Goal: Task Accomplishment & Management: Use online tool/utility

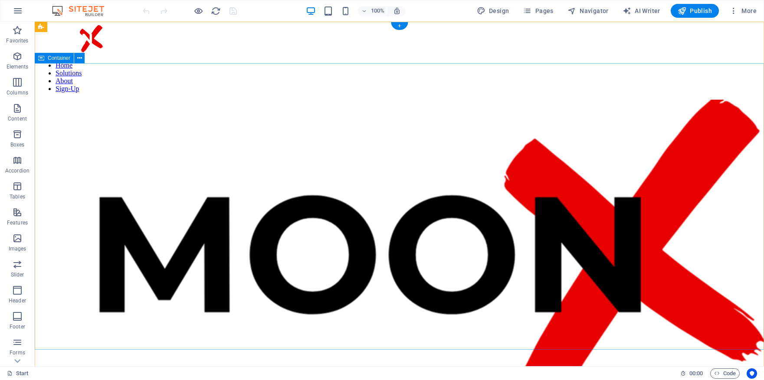
click at [115, 109] on div "DELIVERABLES Sign up now" at bounding box center [399, 268] width 722 height 336
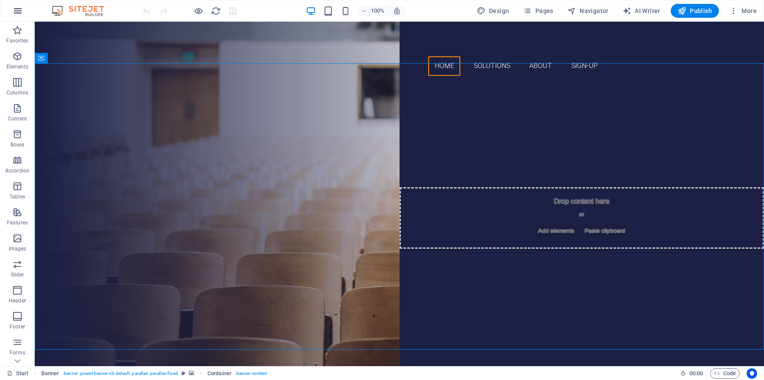
click at [16, 10] on icon "button" at bounding box center [18, 11] width 10 height 10
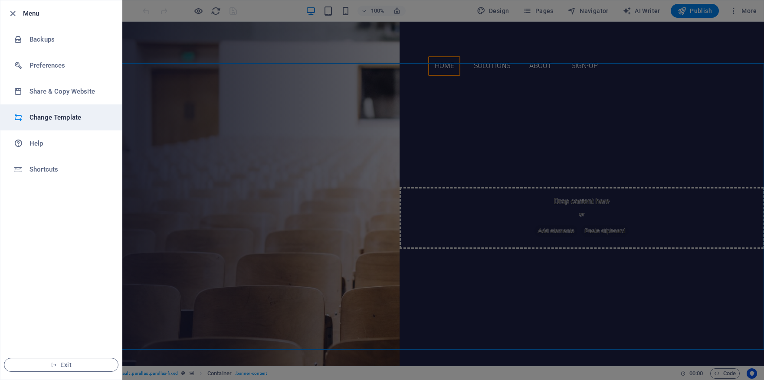
click at [58, 116] on h6 "Change Template" at bounding box center [69, 117] width 80 height 10
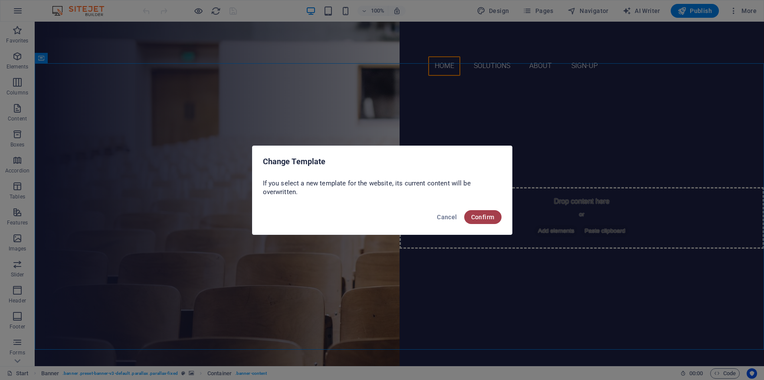
click at [481, 217] on span "Confirm" at bounding box center [482, 217] width 23 height 7
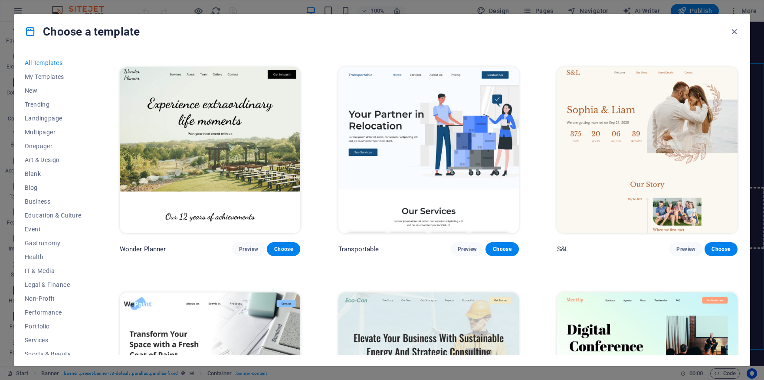
scroll to position [450, 0]
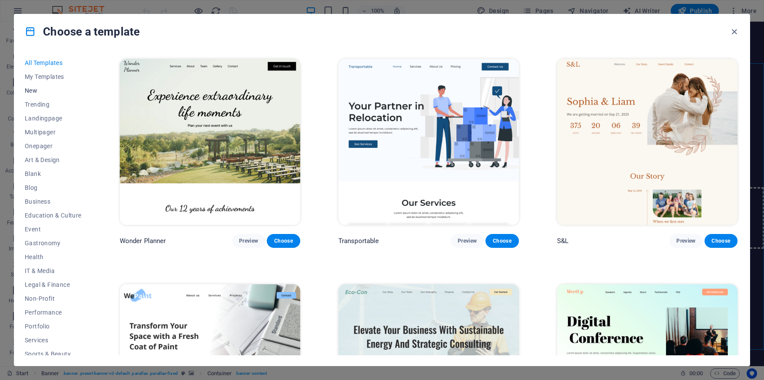
click at [36, 88] on span "New" at bounding box center [53, 90] width 57 height 7
click at [34, 92] on span "New" at bounding box center [53, 90] width 57 height 7
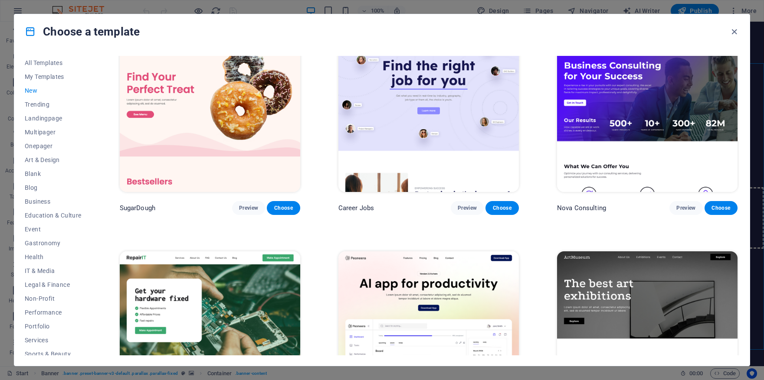
scroll to position [0, 0]
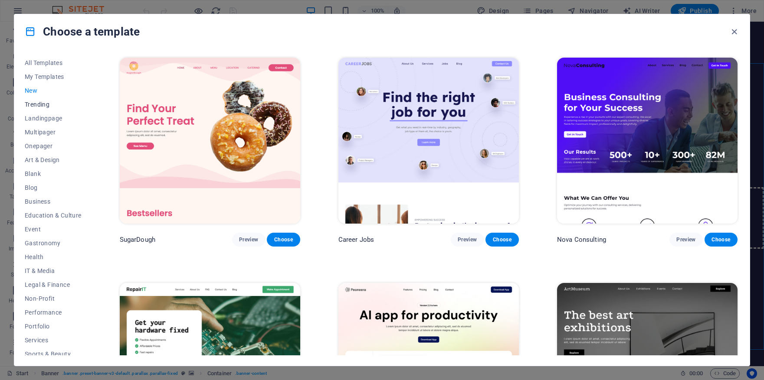
click at [44, 107] on span "Trending" at bounding box center [53, 104] width 57 height 7
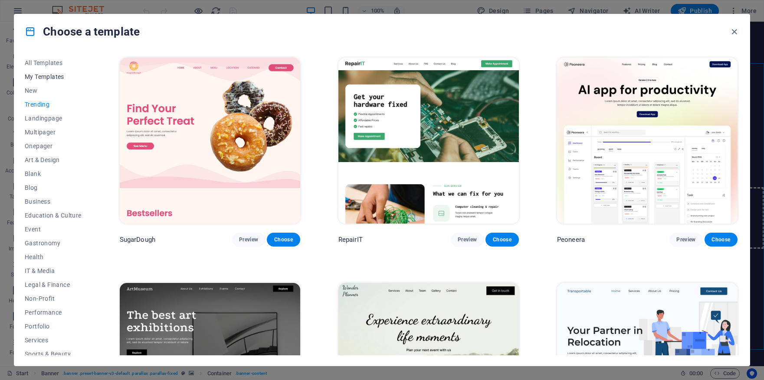
click at [36, 76] on span "My Templates" at bounding box center [53, 76] width 57 height 7
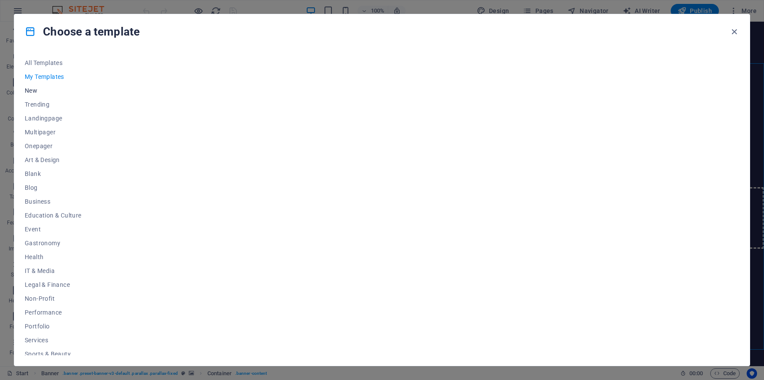
click at [34, 91] on span "New" at bounding box center [53, 90] width 57 height 7
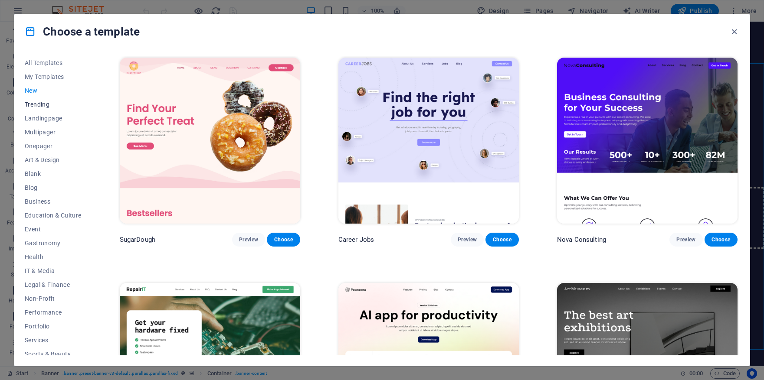
click at [36, 108] on button "Trending" at bounding box center [53, 105] width 57 height 14
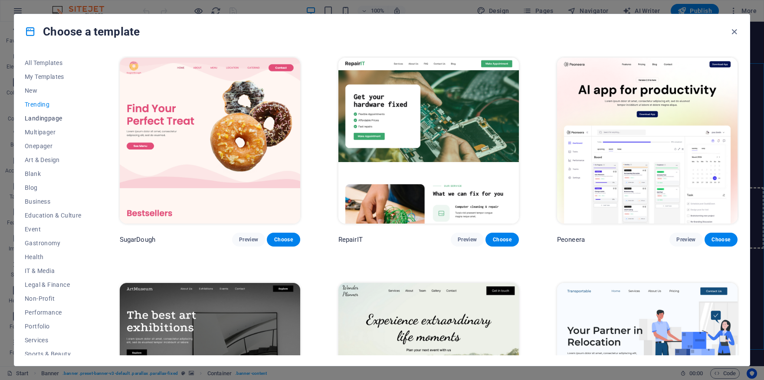
click at [36, 120] on span "Landingpage" at bounding box center [53, 118] width 57 height 7
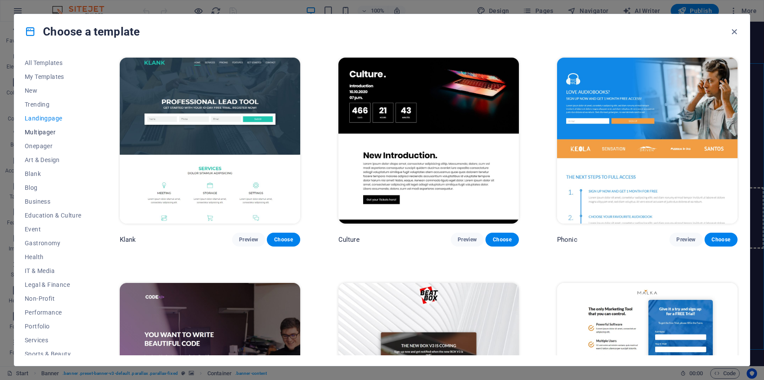
click at [37, 135] on span "Multipager" at bounding box center [53, 132] width 57 height 7
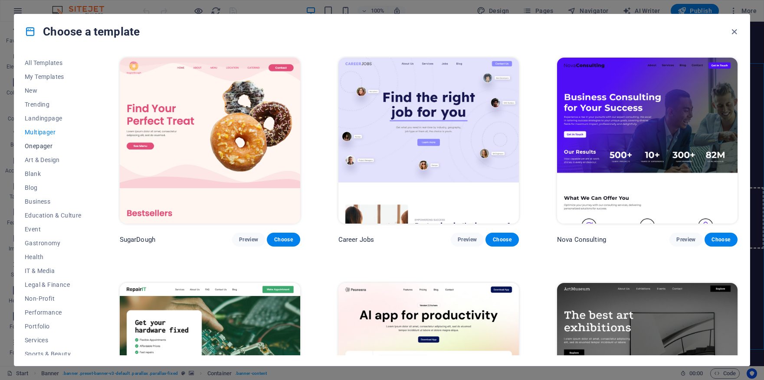
click at [44, 146] on span "Onepager" at bounding box center [53, 146] width 57 height 7
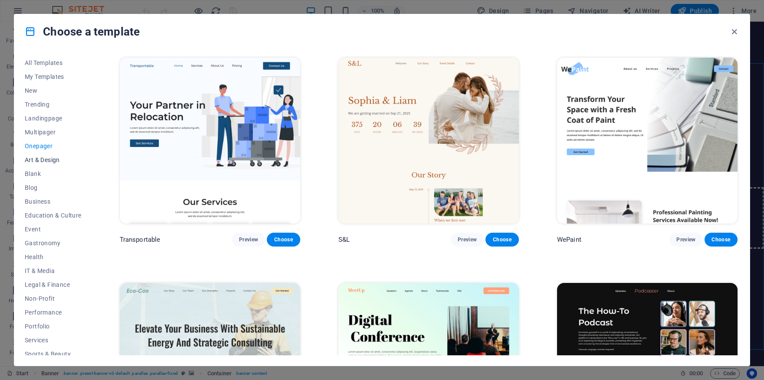
click at [45, 162] on span "Art & Design" at bounding box center [53, 160] width 57 height 7
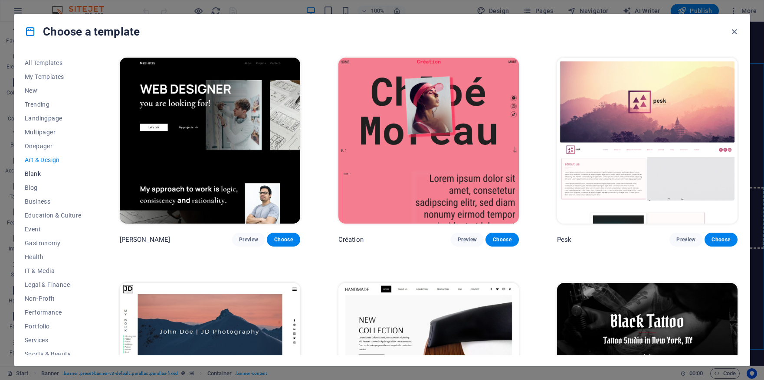
click at [36, 176] on span "Blank" at bounding box center [53, 173] width 57 height 7
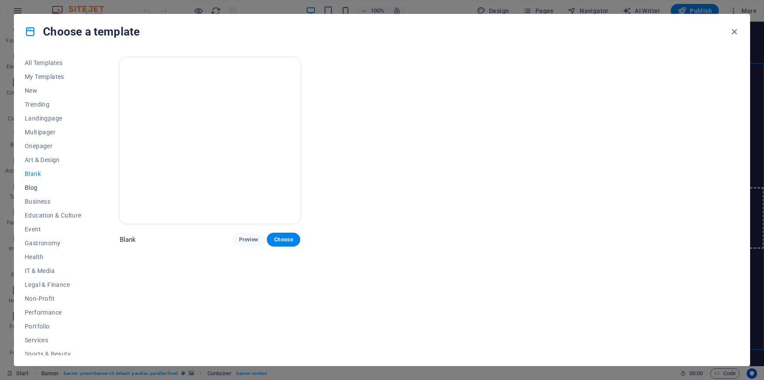
click at [36, 190] on span "Blog" at bounding box center [53, 187] width 57 height 7
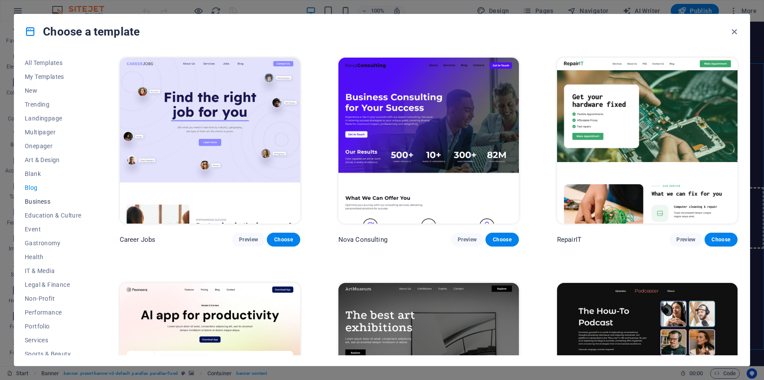
click at [48, 201] on span "Business" at bounding box center [53, 201] width 57 height 7
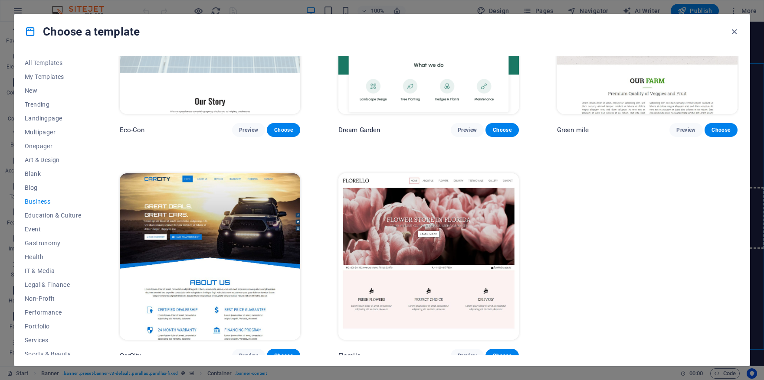
scroll to position [114, 0]
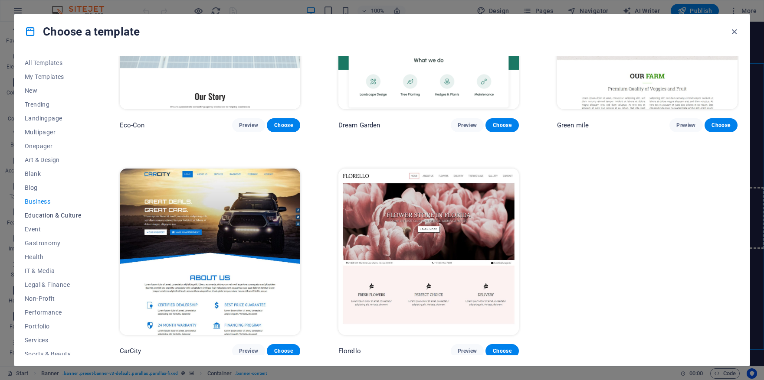
click at [56, 212] on span "Education & Culture" at bounding box center [53, 215] width 57 height 7
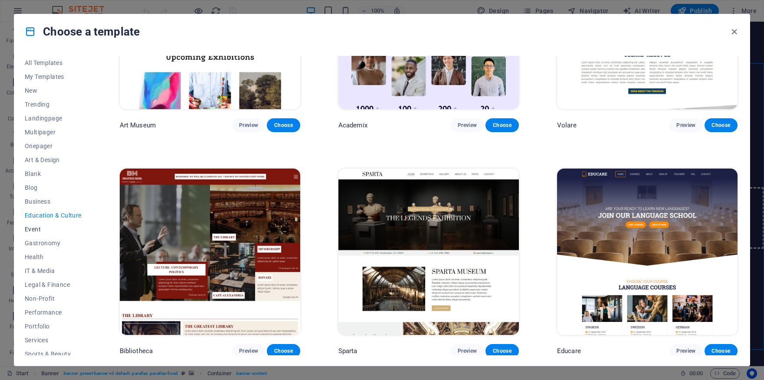
click at [38, 231] on span "Event" at bounding box center [53, 229] width 57 height 7
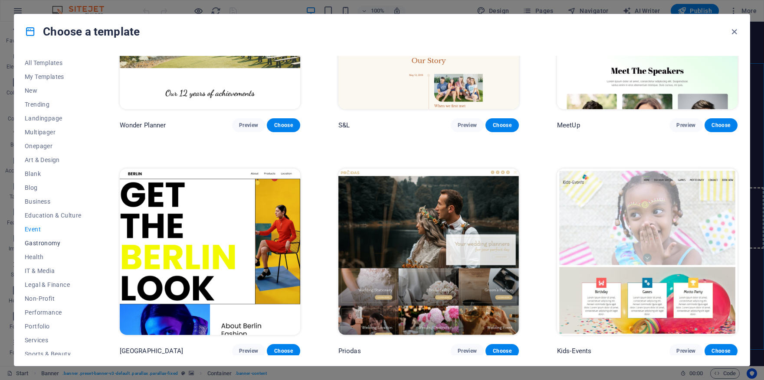
click at [44, 245] on span "Gastronomy" at bounding box center [53, 243] width 57 height 7
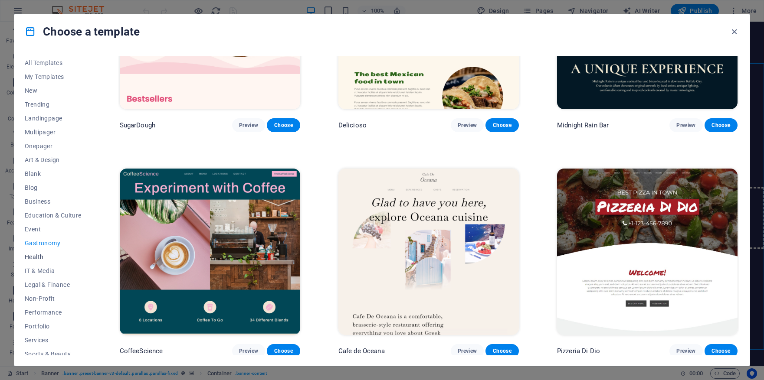
click at [38, 254] on span "Health" at bounding box center [53, 257] width 57 height 7
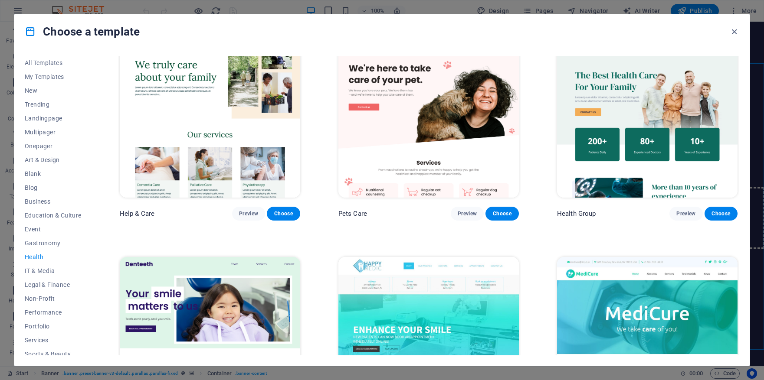
scroll to position [42, 0]
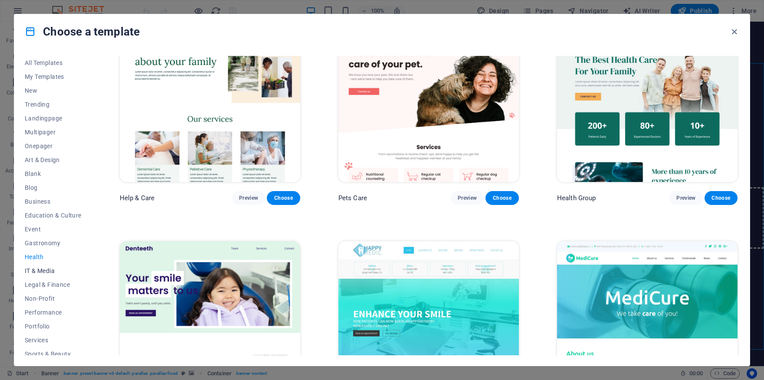
click at [44, 271] on span "IT & Media" at bounding box center [53, 271] width 57 height 7
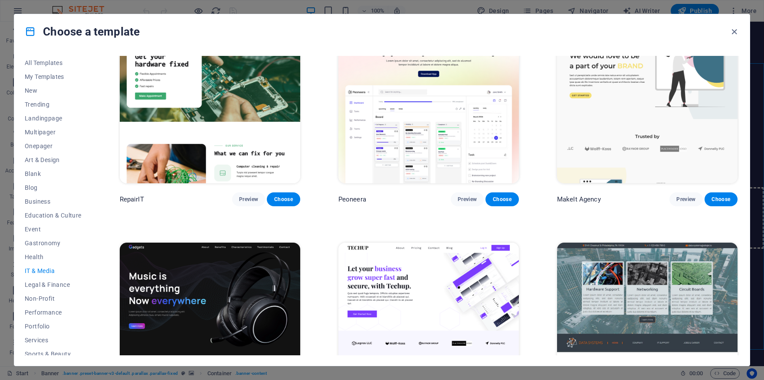
scroll to position [46, 0]
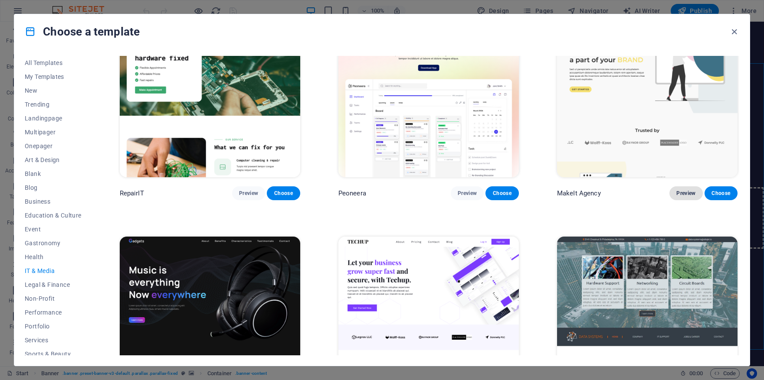
click at [683, 194] on span "Preview" at bounding box center [685, 193] width 19 height 7
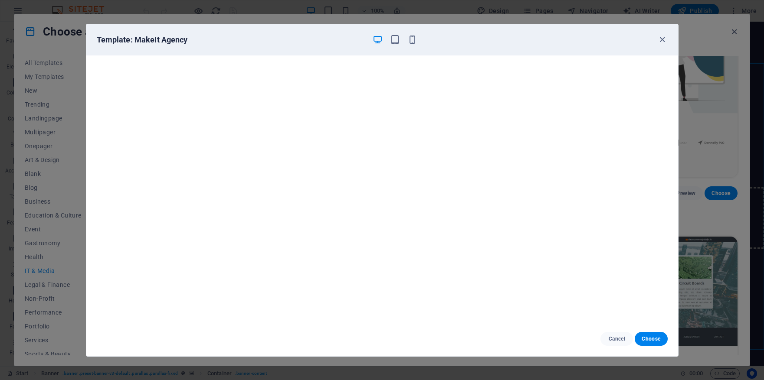
scroll to position [2, 0]
click at [664, 41] on icon "button" at bounding box center [662, 40] width 10 height 10
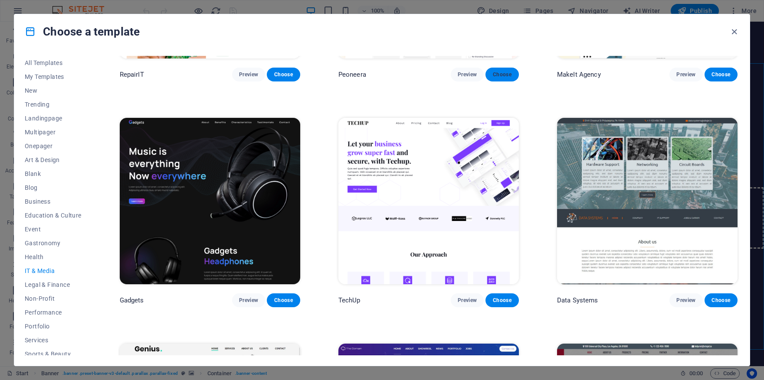
scroll to position [166, 0]
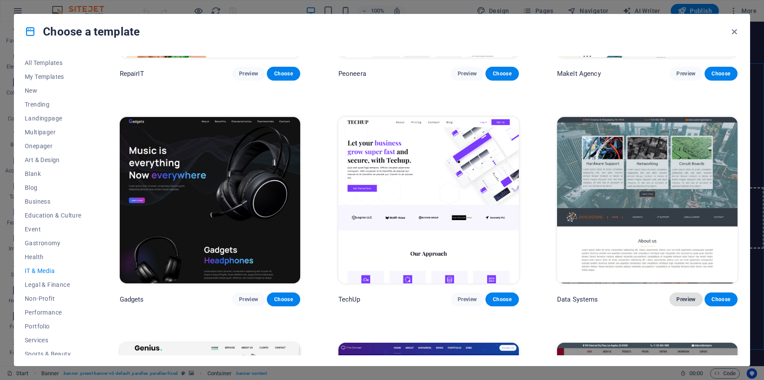
click at [685, 296] on span "Preview" at bounding box center [685, 299] width 19 height 7
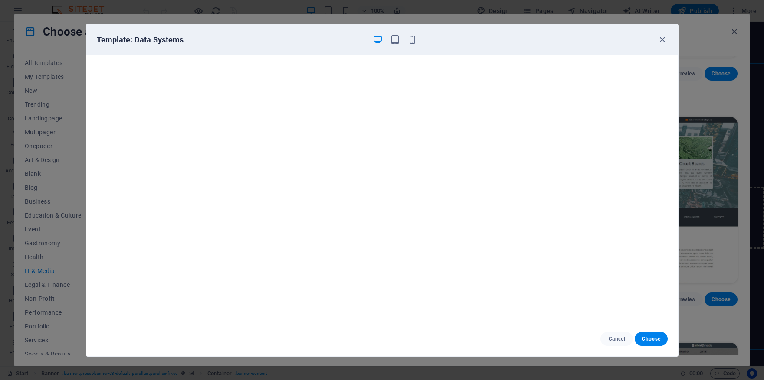
scroll to position [2, 0]
click at [663, 39] on icon "button" at bounding box center [662, 40] width 10 height 10
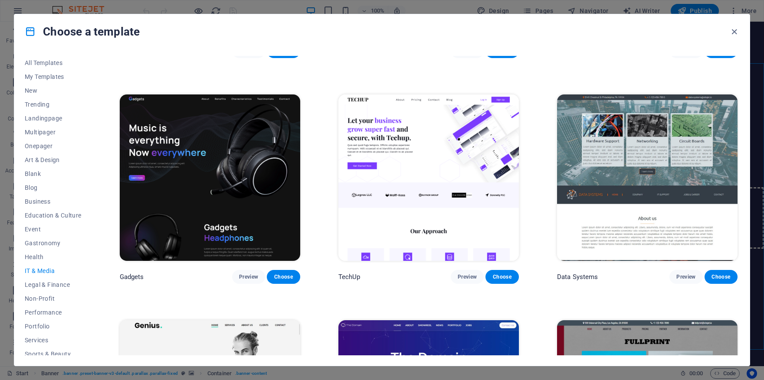
scroll to position [190, 0]
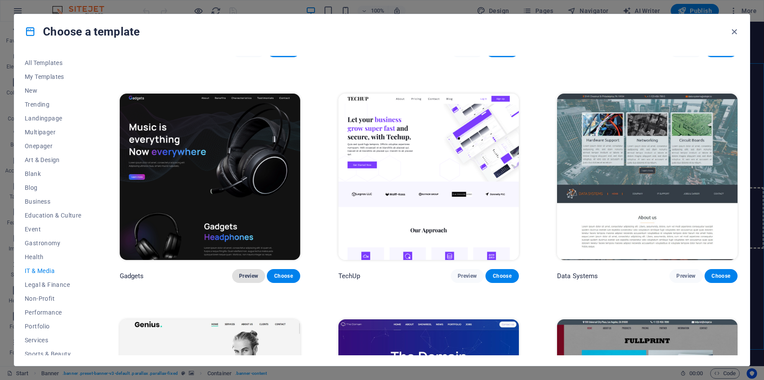
click at [245, 273] on span "Preview" at bounding box center [248, 276] width 19 height 7
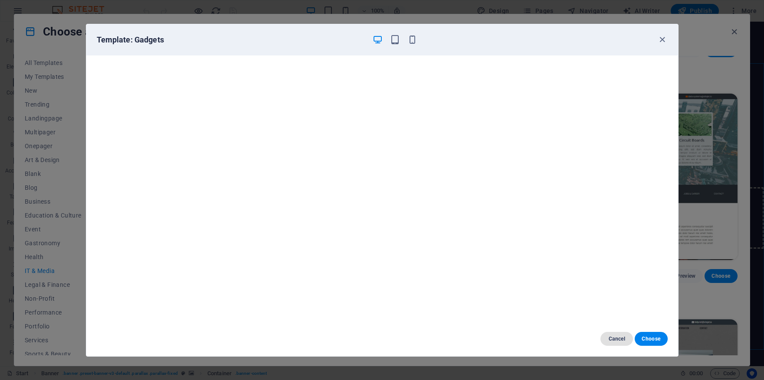
click at [615, 338] on span "Cancel" at bounding box center [616, 339] width 19 height 7
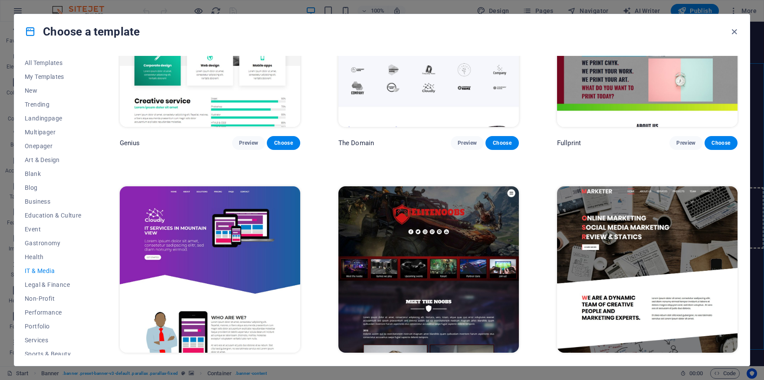
scroll to position [552, 0]
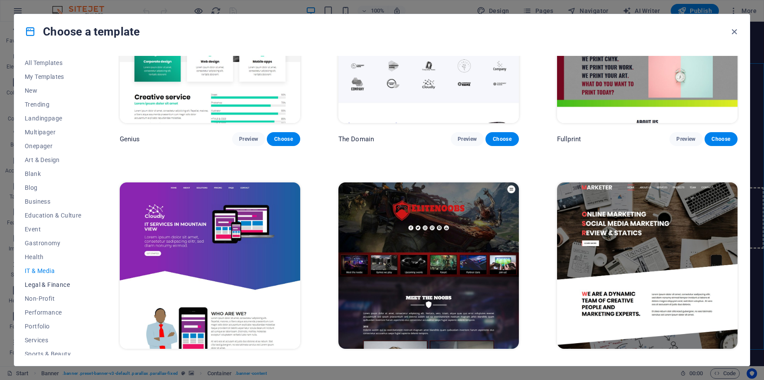
click at [62, 282] on span "Legal & Finance" at bounding box center [53, 284] width 57 height 7
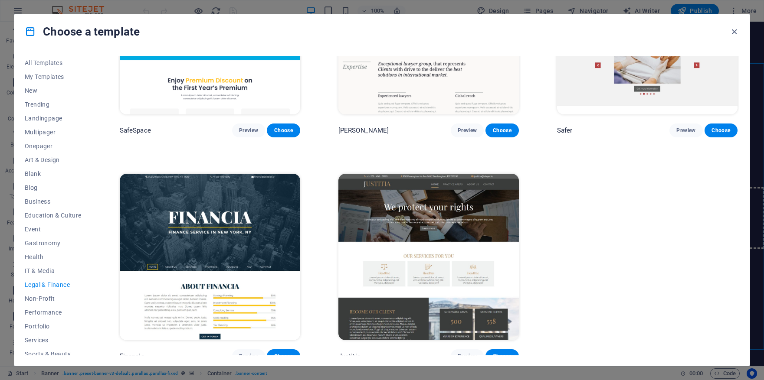
scroll to position [114, 0]
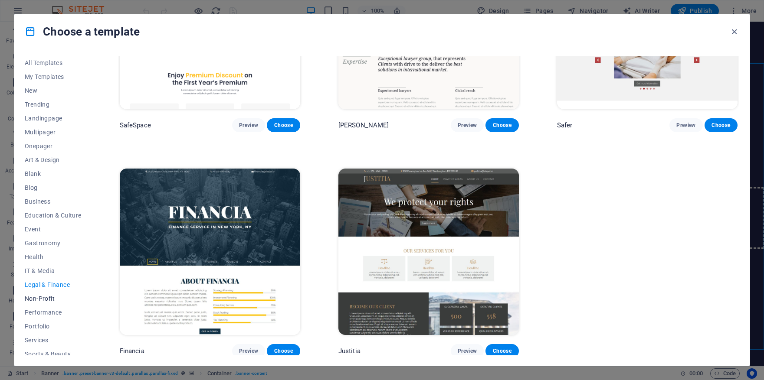
click at [46, 297] on span "Non-Profit" at bounding box center [53, 298] width 57 height 7
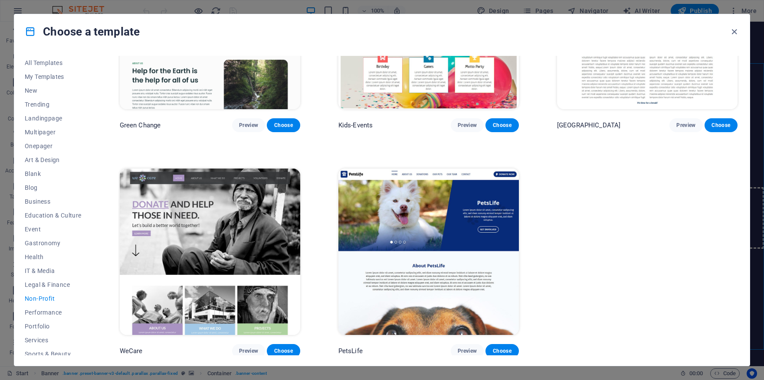
scroll to position [114, 0]
click at [50, 312] on span "Performance" at bounding box center [53, 312] width 57 height 7
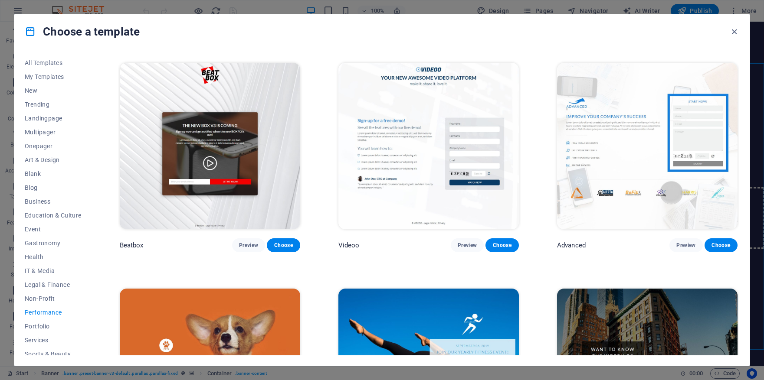
scroll to position [221, 0]
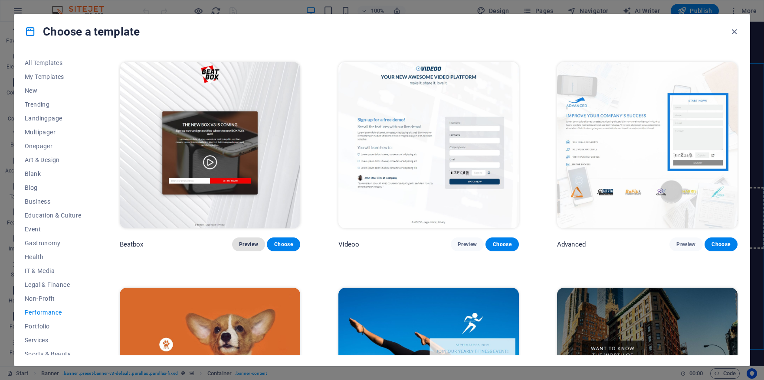
click at [242, 241] on span "Preview" at bounding box center [248, 244] width 19 height 7
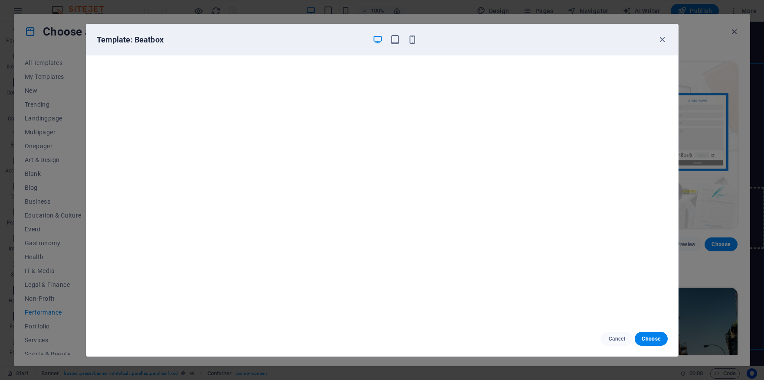
scroll to position [2, 0]
click at [664, 42] on icon "button" at bounding box center [662, 40] width 10 height 10
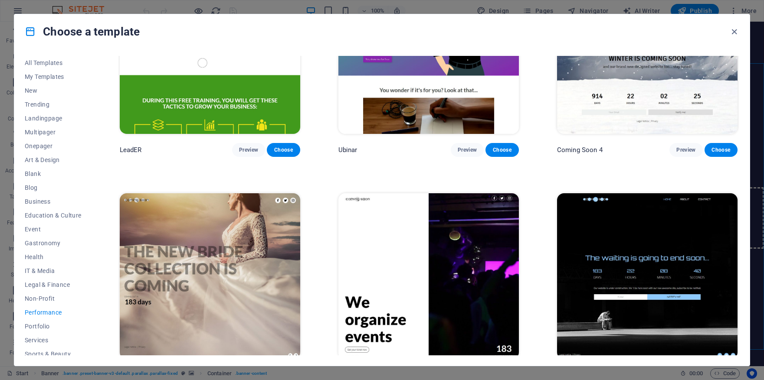
scroll to position [1013, 0]
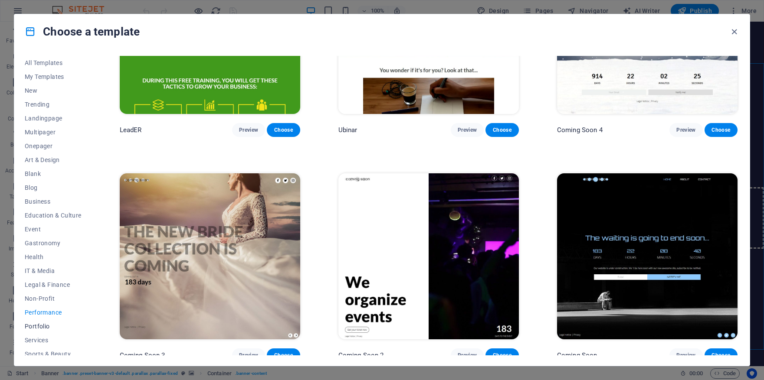
click at [42, 327] on span "Portfolio" at bounding box center [53, 326] width 57 height 7
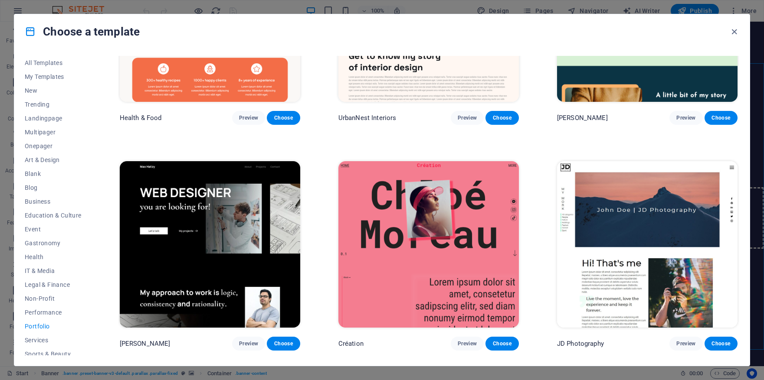
scroll to position [122, 0]
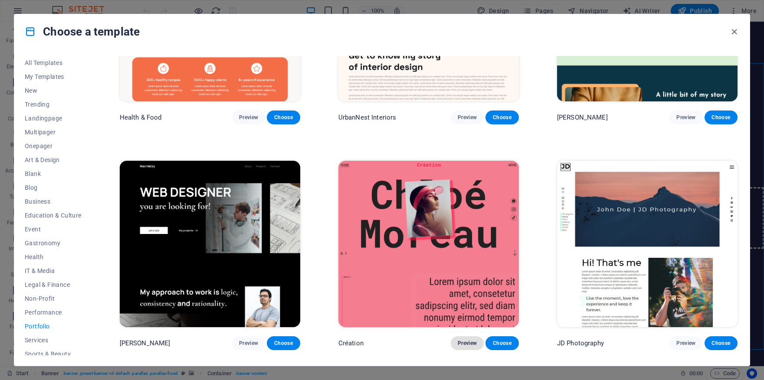
click at [461, 343] on span "Preview" at bounding box center [466, 343] width 19 height 7
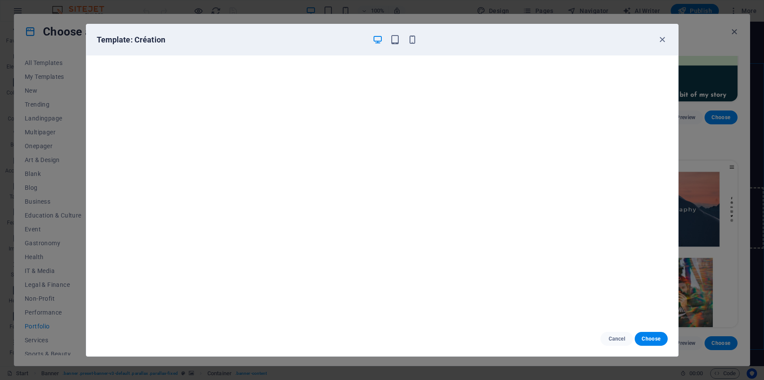
scroll to position [2, 0]
click at [660, 43] on icon "button" at bounding box center [662, 40] width 10 height 10
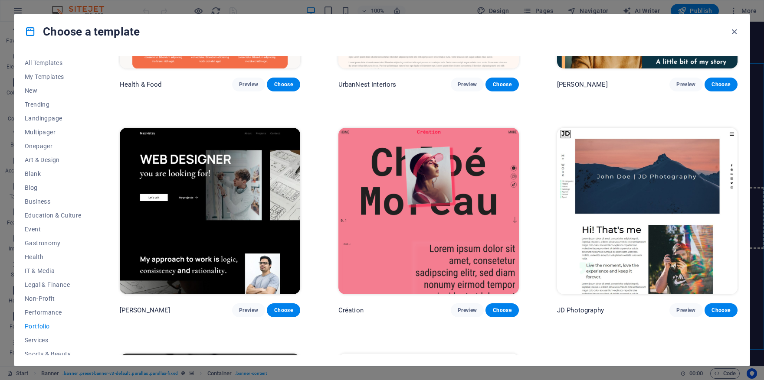
scroll to position [339, 0]
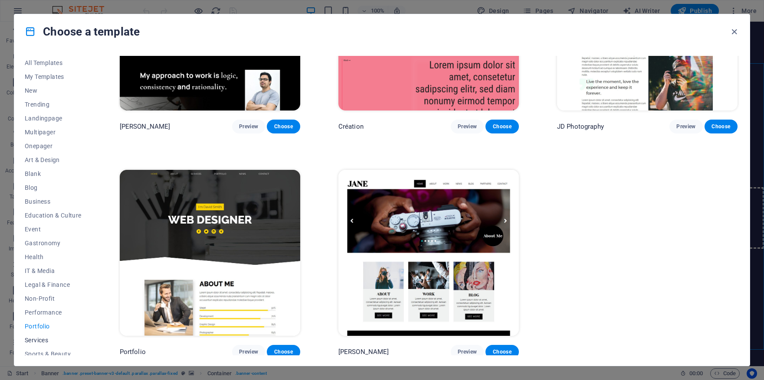
click at [38, 341] on span "Services" at bounding box center [53, 340] width 57 height 7
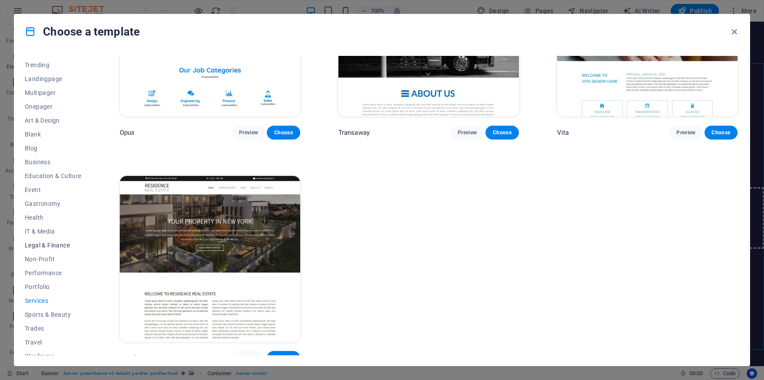
scroll to position [47, 0]
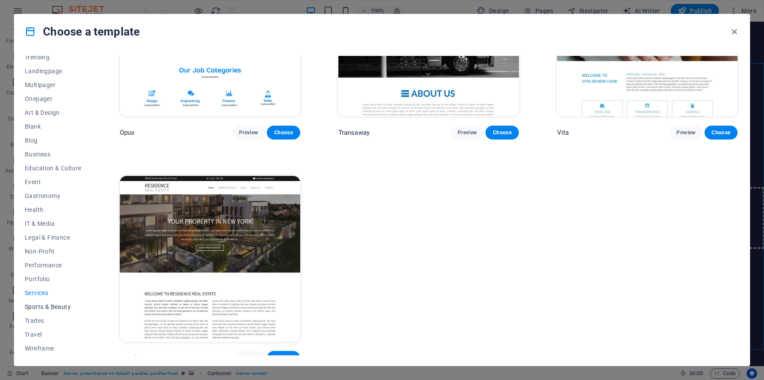
click at [46, 308] on span "Sports & Beauty" at bounding box center [53, 307] width 57 height 7
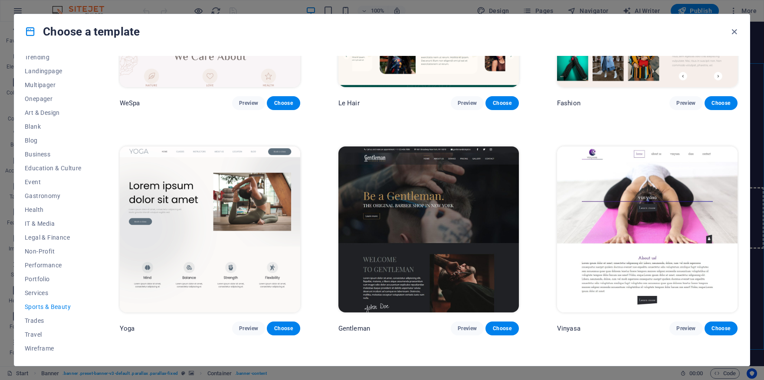
scroll to position [363, 0]
click at [463, 325] on span "Preview" at bounding box center [466, 328] width 19 height 7
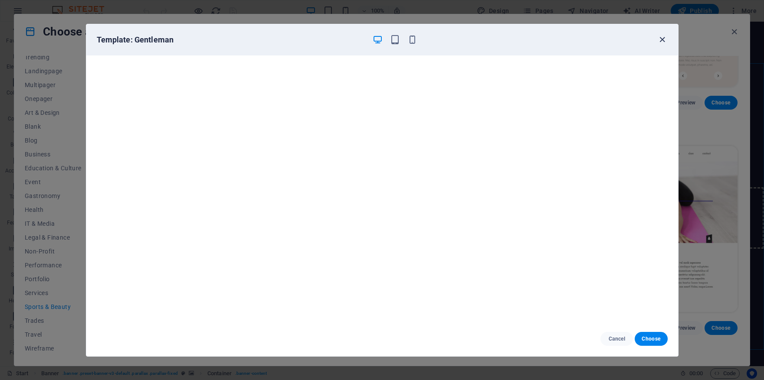
click at [663, 38] on icon "button" at bounding box center [662, 40] width 10 height 10
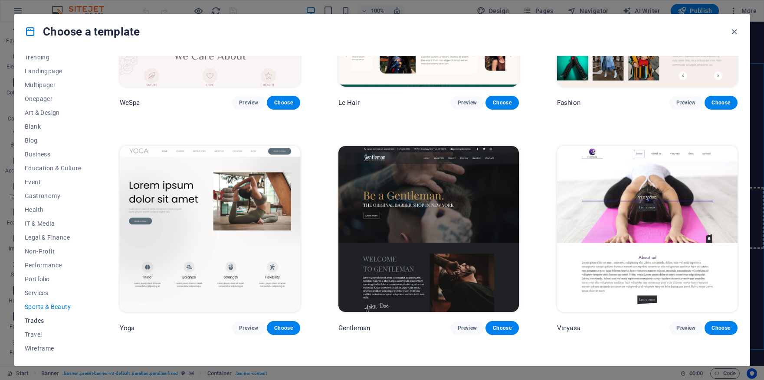
click at [39, 322] on span "Trades" at bounding box center [53, 320] width 57 height 7
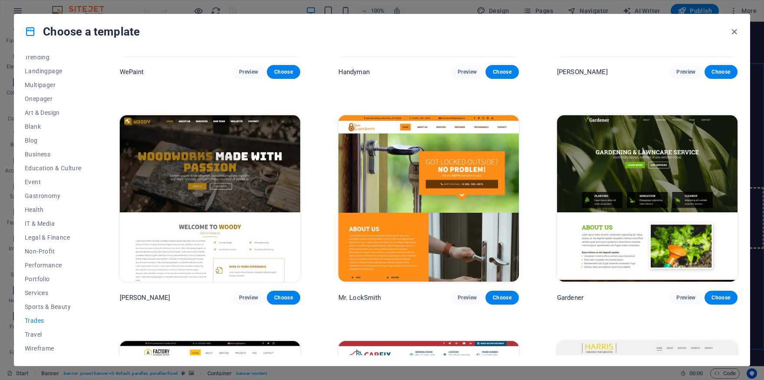
scroll to position [168, 0]
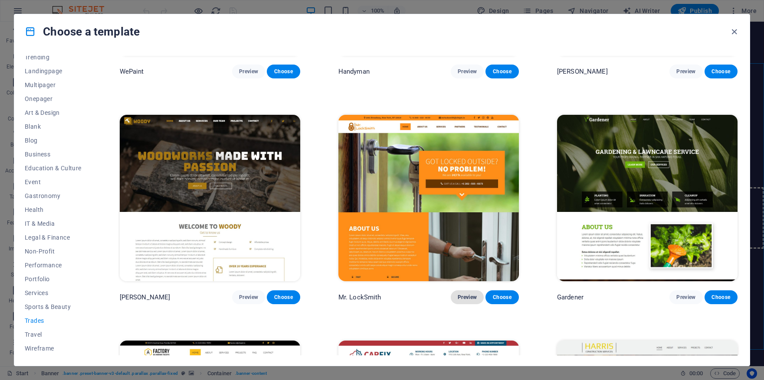
click at [470, 297] on span "Preview" at bounding box center [466, 297] width 19 height 7
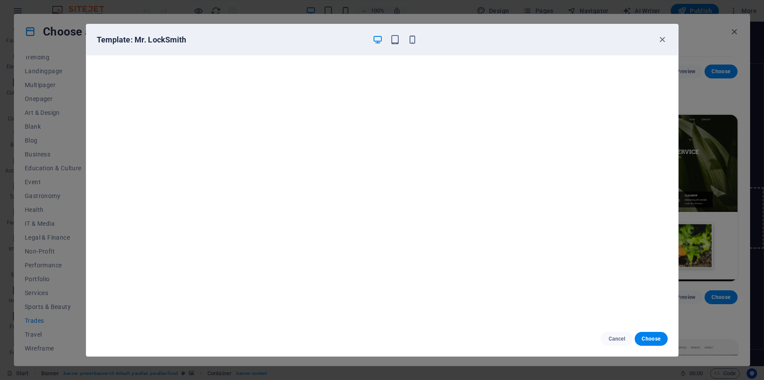
scroll to position [0, 0]
click at [620, 338] on span "Cancel" at bounding box center [616, 339] width 19 height 7
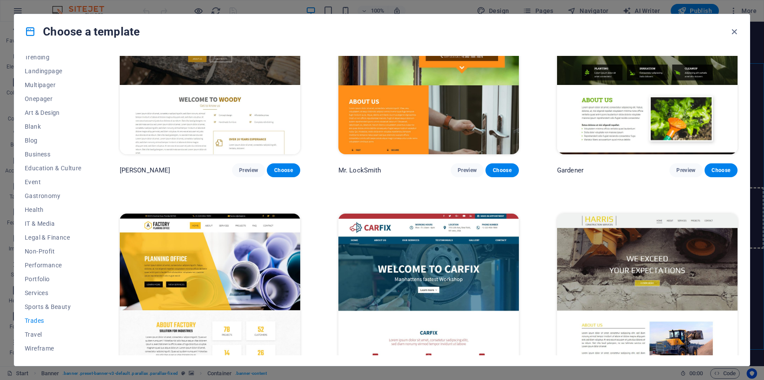
scroll to position [339, 0]
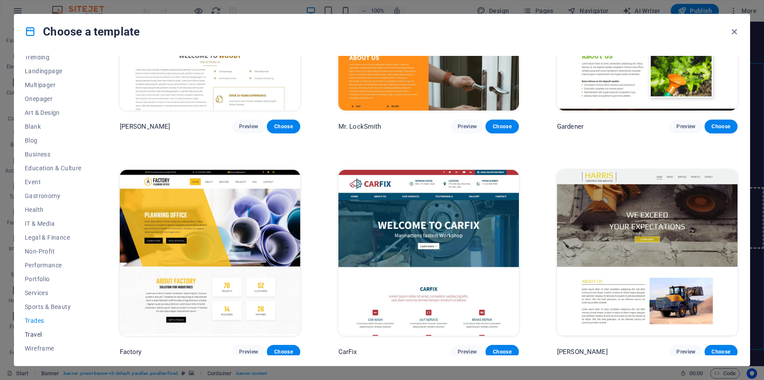
click at [37, 337] on span "Travel" at bounding box center [53, 334] width 57 height 7
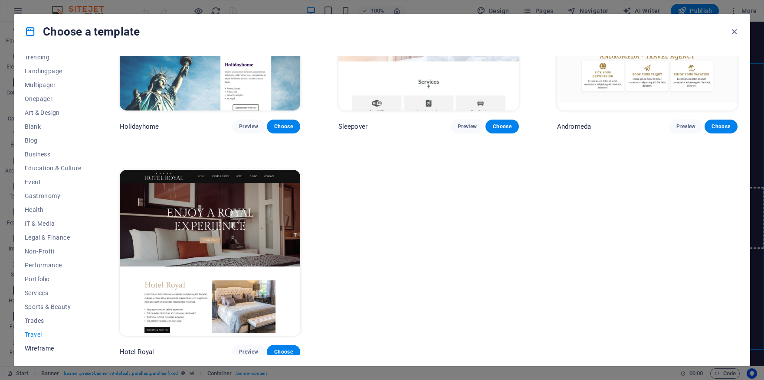
click at [40, 350] on span "Wireframe" at bounding box center [53, 348] width 57 height 7
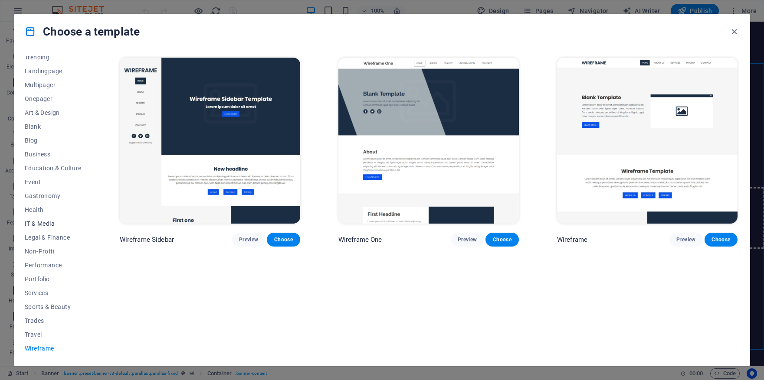
click at [38, 221] on span "IT & Media" at bounding box center [53, 223] width 57 height 7
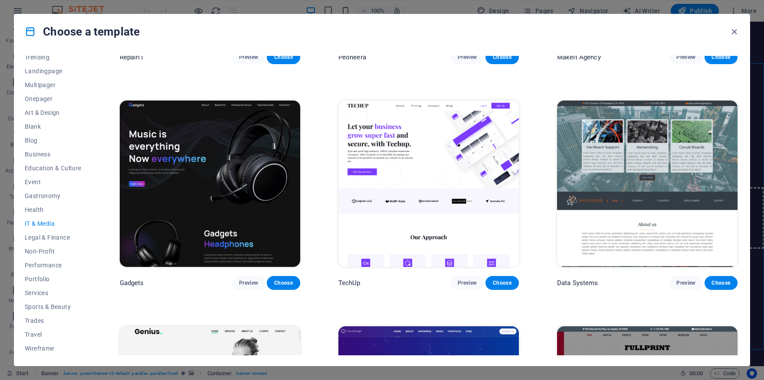
scroll to position [184, 0]
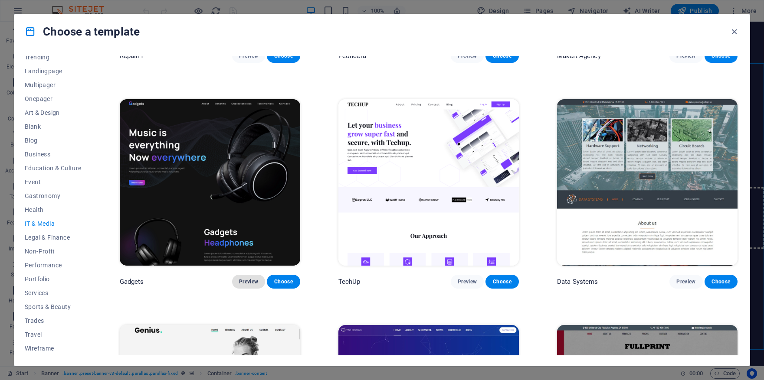
click at [251, 283] on button "Preview" at bounding box center [248, 282] width 33 height 14
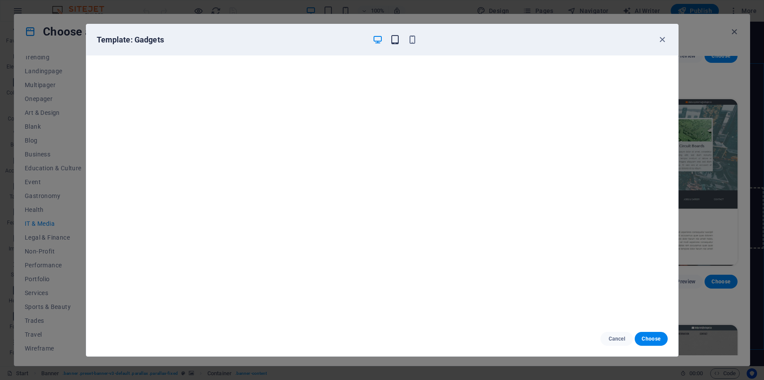
click at [396, 42] on icon "button" at bounding box center [395, 40] width 10 height 10
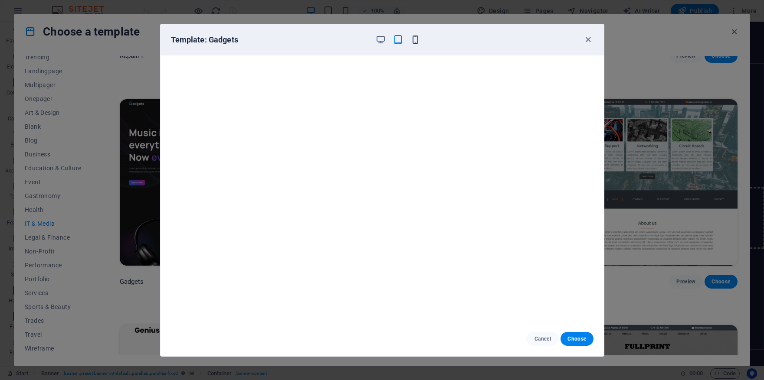
click at [418, 39] on icon "button" at bounding box center [415, 40] width 10 height 10
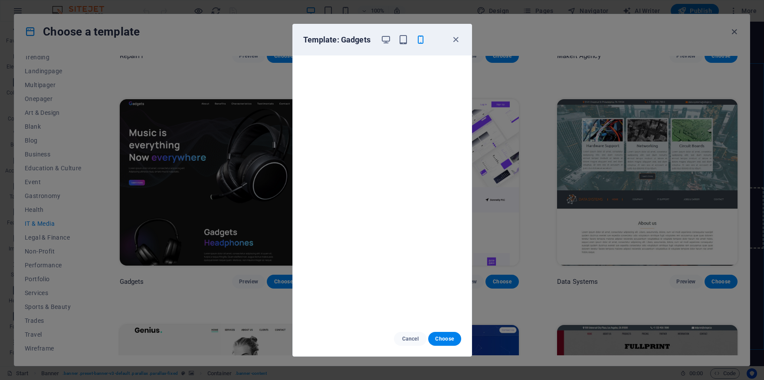
scroll to position [2, 0]
click at [386, 41] on icon "button" at bounding box center [386, 40] width 10 height 10
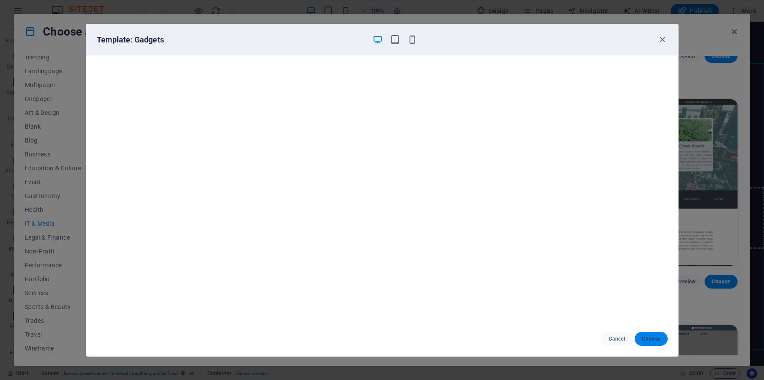
click at [660, 341] on button "Choose" at bounding box center [650, 339] width 33 height 14
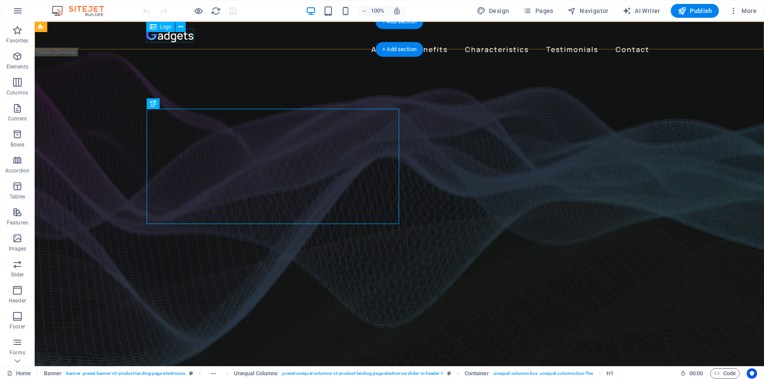
click at [181, 38] on div at bounding box center [399, 36] width 506 height 14
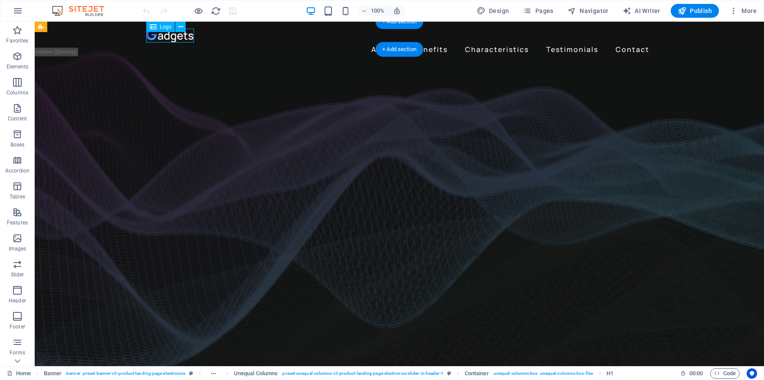
click at [181, 38] on div at bounding box center [399, 36] width 506 height 14
select select "px"
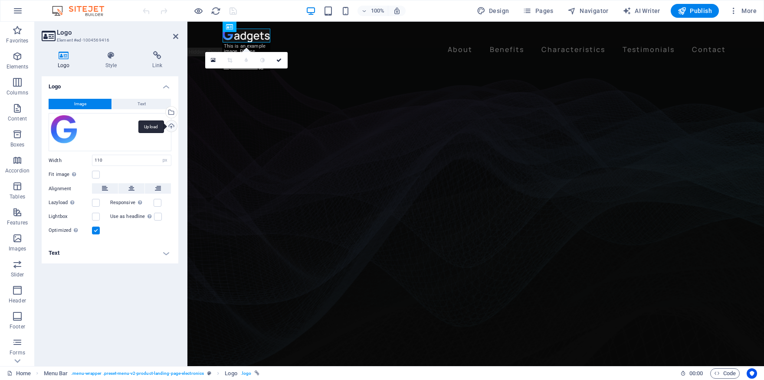
click at [172, 128] on div "Upload" at bounding box center [170, 127] width 13 height 13
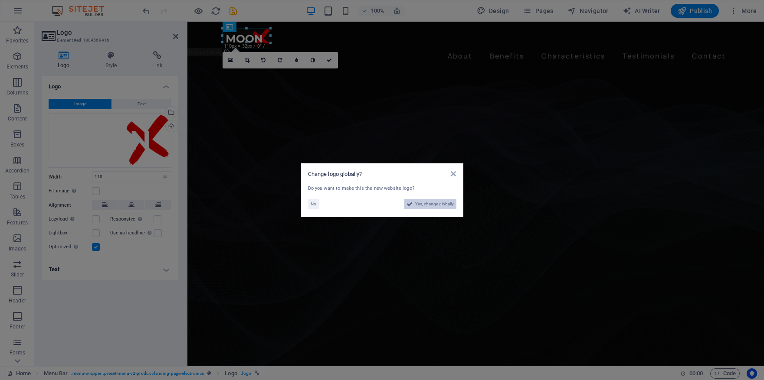
click at [437, 205] on span "Yes, change globally" at bounding box center [434, 204] width 39 height 10
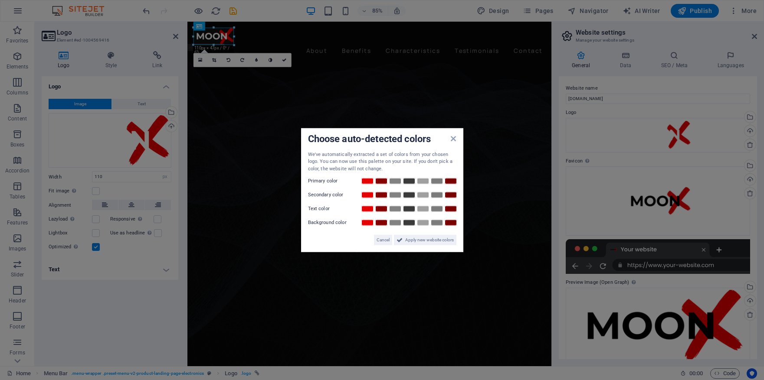
click at [425, 245] on div "Choose auto-detected colors We've automatically extracted a set of colors from …" at bounding box center [382, 190] width 162 height 124
click at [425, 243] on span "Apply new website colors" at bounding box center [429, 240] width 49 height 10
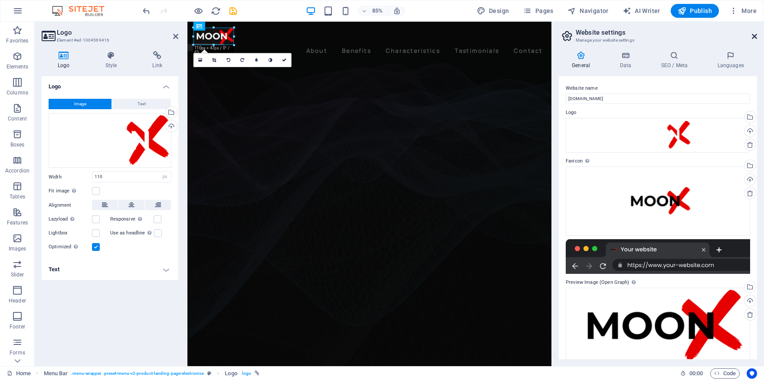
click at [754, 35] on icon at bounding box center [753, 36] width 5 height 7
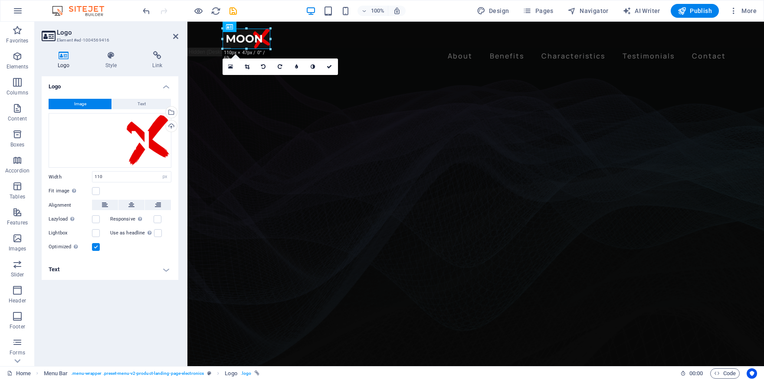
click at [197, 146] on figure at bounding box center [475, 218] width 576 height 324
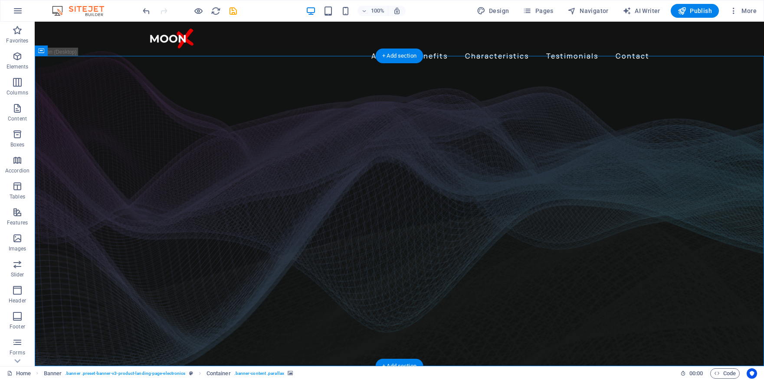
click at [98, 134] on figure at bounding box center [399, 218] width 729 height 324
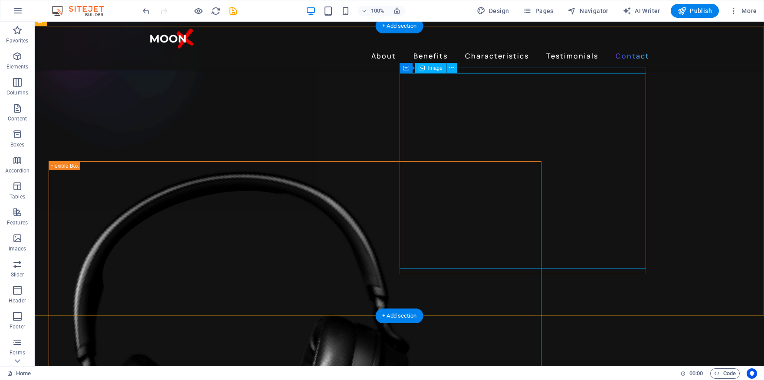
scroll to position [2279, 0]
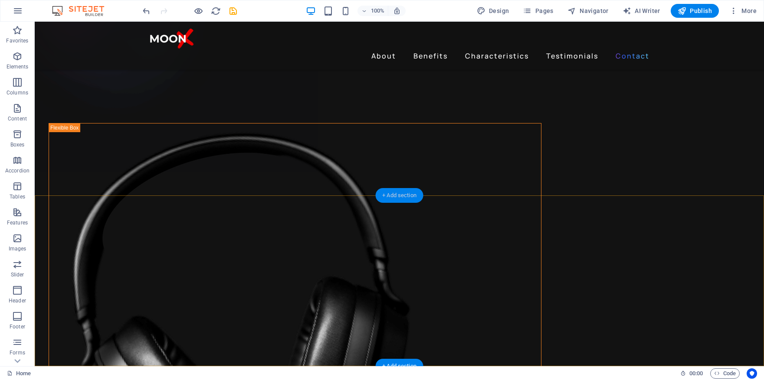
click at [400, 195] on div "+ Add section" at bounding box center [399, 195] width 48 height 15
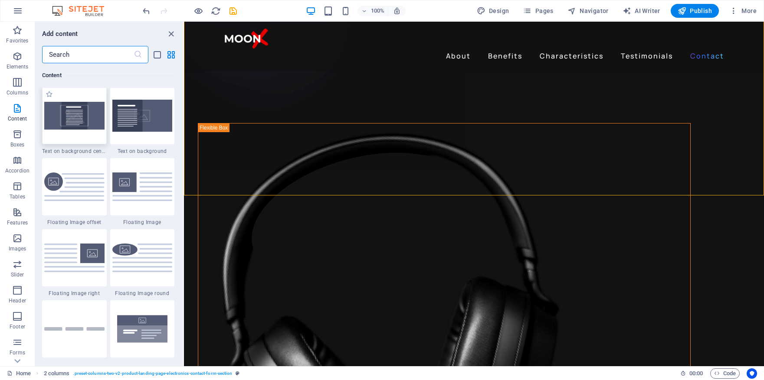
scroll to position [1799, 0]
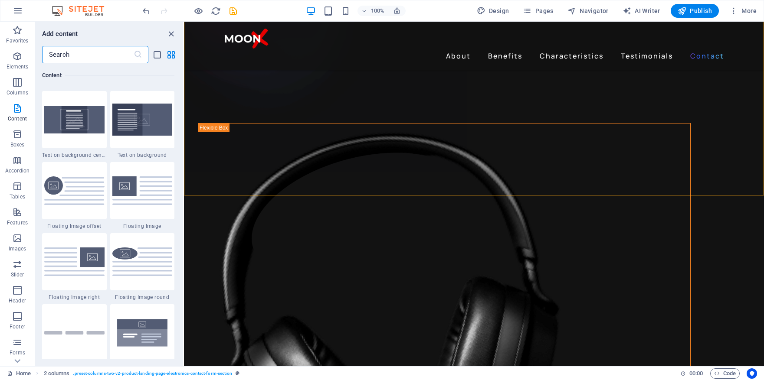
click at [78, 63] on div "Content" at bounding box center [108, 75] width 132 height 24
click at [78, 54] on input "text" at bounding box center [87, 54] width 91 height 17
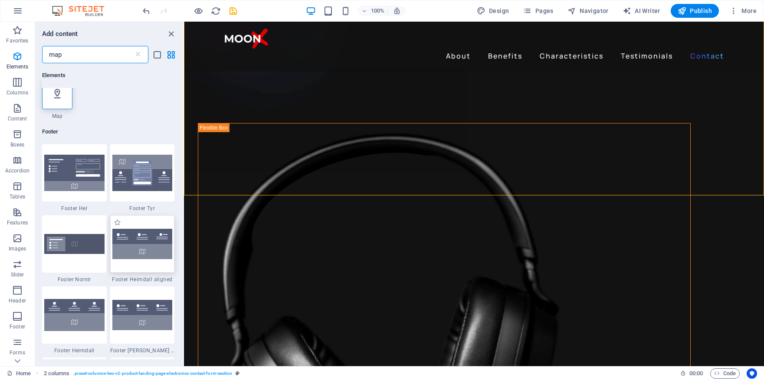
scroll to position [0, 0]
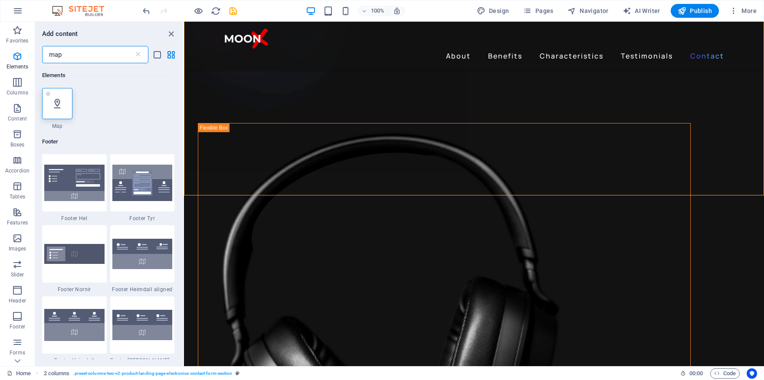
type input "map"
click at [62, 109] on icon at bounding box center [57, 103] width 11 height 11
select select "1"
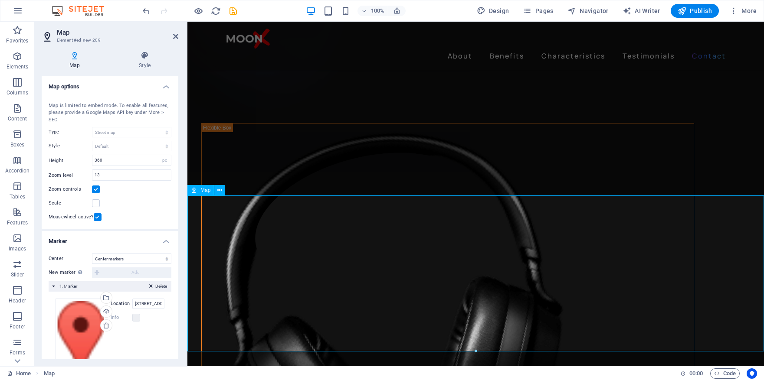
click at [174, 36] on icon at bounding box center [175, 36] width 5 height 7
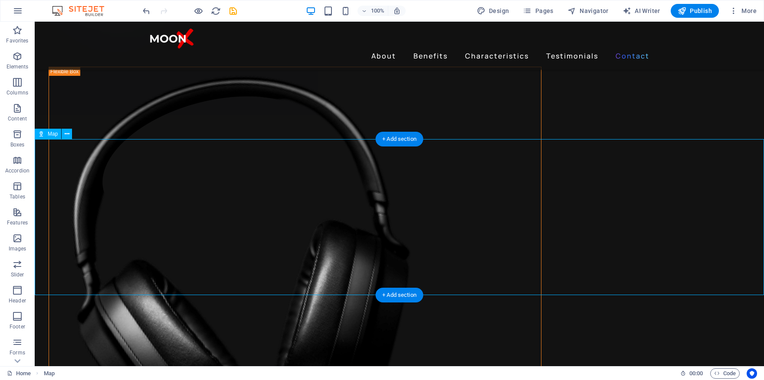
scroll to position [2336, 0]
select select "1"
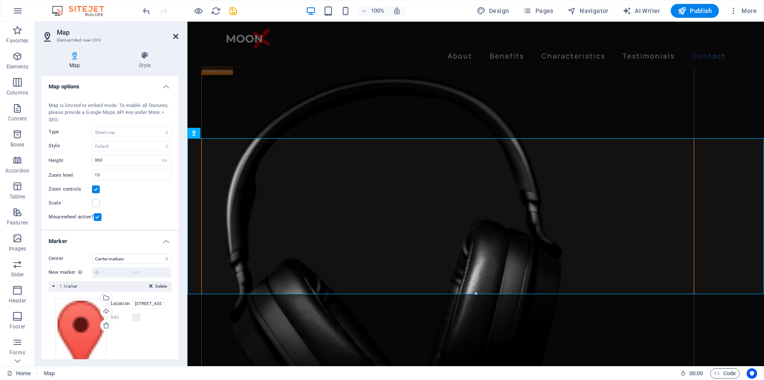
click at [176, 36] on icon at bounding box center [175, 36] width 5 height 7
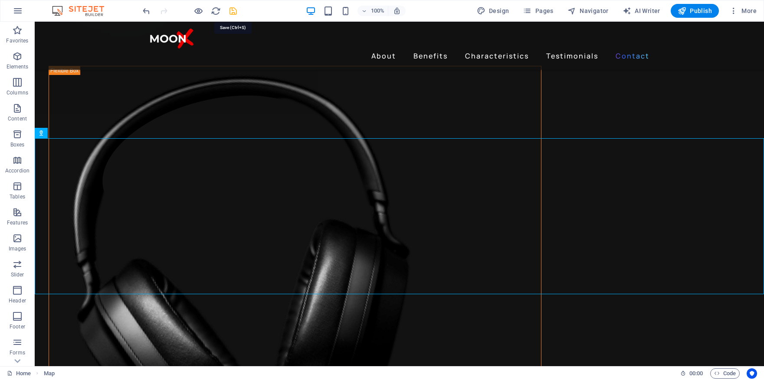
click at [233, 13] on icon "save" at bounding box center [233, 11] width 10 height 10
checkbox input "false"
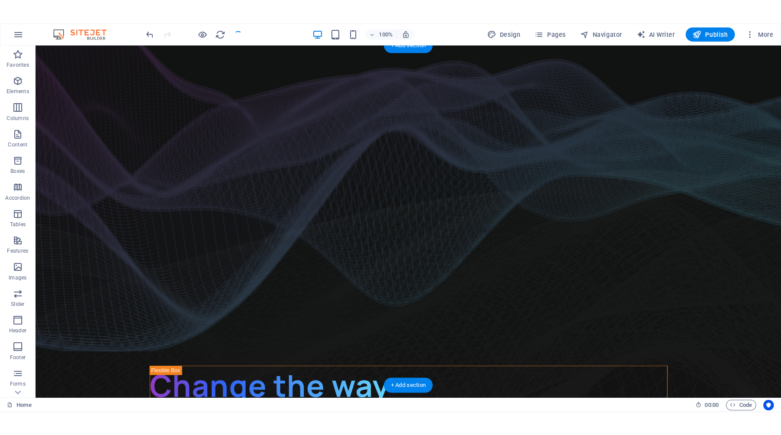
scroll to position [0, 0]
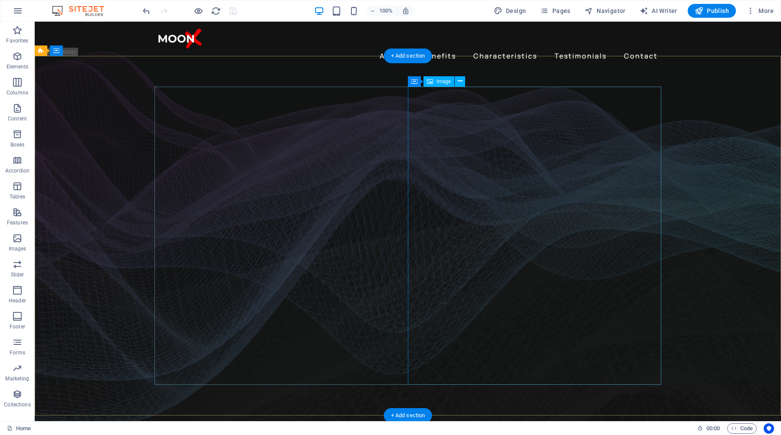
select select "%"
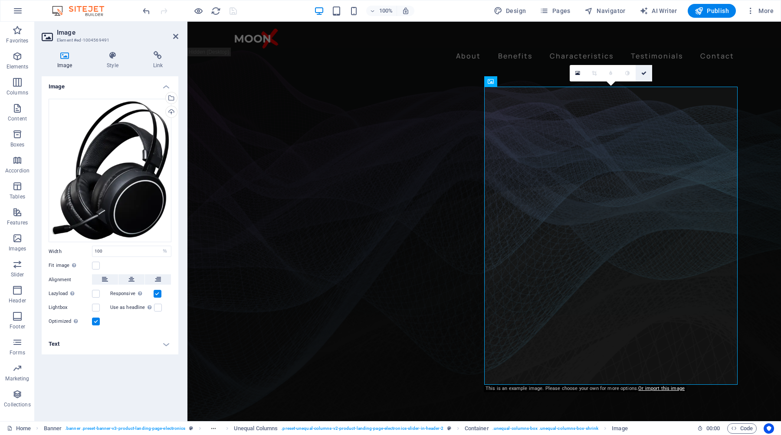
click at [643, 71] on icon at bounding box center [643, 73] width 5 height 5
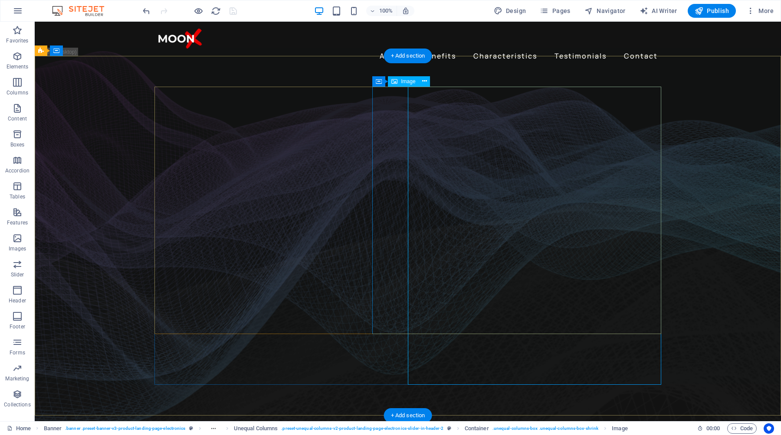
select select "%"
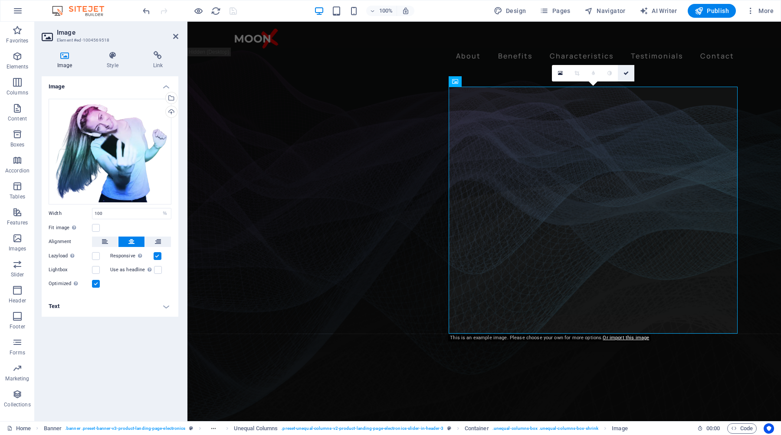
click at [629, 74] on link at bounding box center [626, 73] width 16 height 16
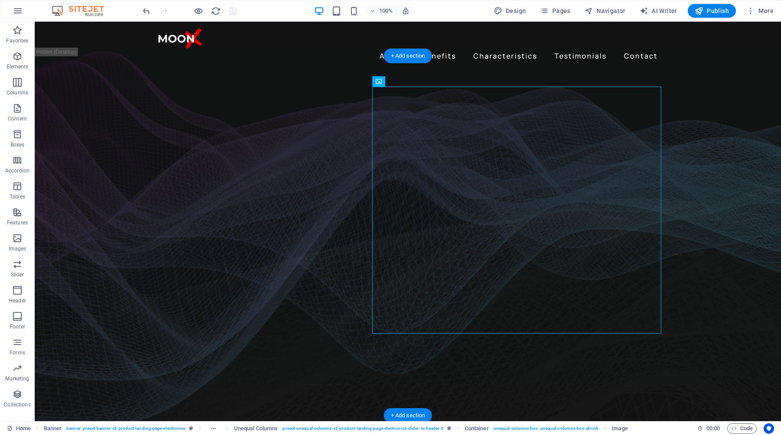
click at [738, 145] on figure at bounding box center [408, 244] width 746 height 376
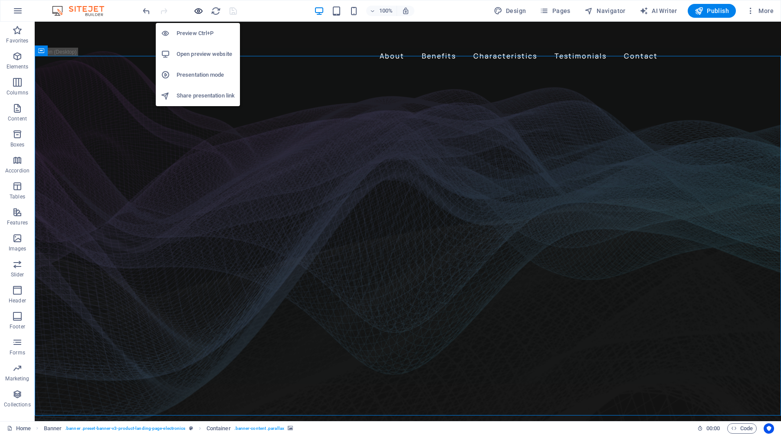
click at [199, 12] on icon "button" at bounding box center [198, 11] width 10 height 10
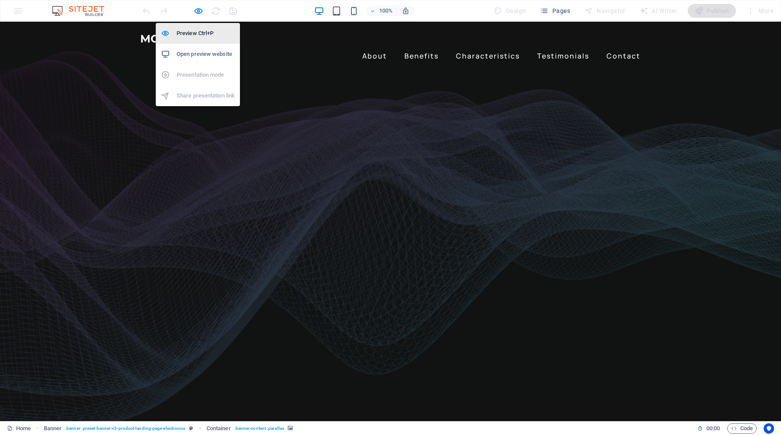
click at [192, 32] on h6 "Preview Ctrl+P" at bounding box center [205, 33] width 58 height 10
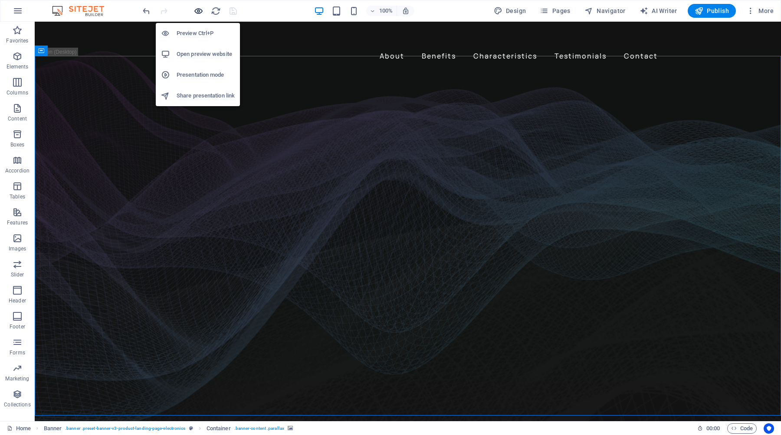
click at [198, 13] on icon "button" at bounding box center [198, 11] width 10 height 10
